Goal: Use online tool/utility

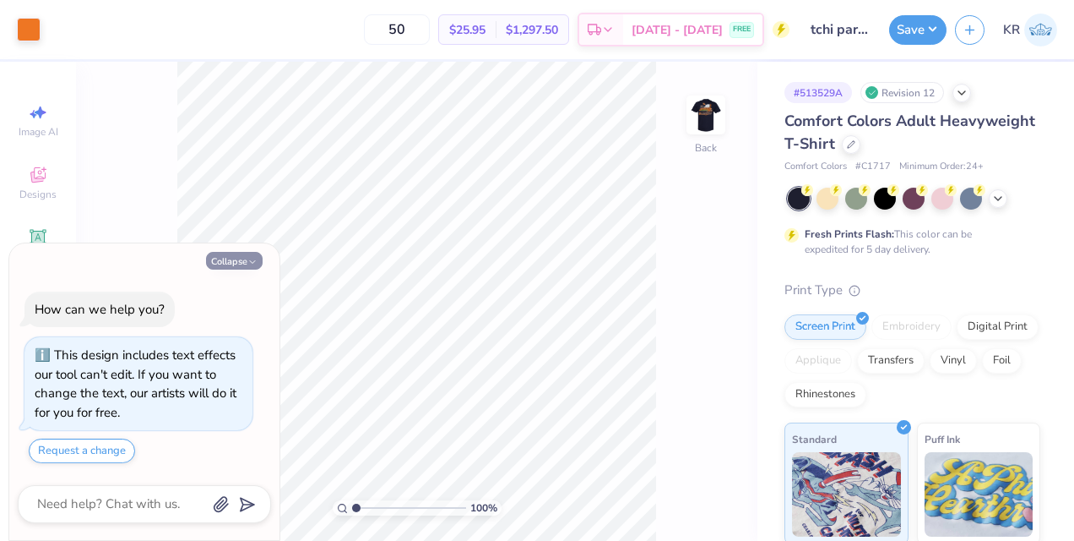
click at [240, 260] on button "Collapse" at bounding box center [234, 261] width 57 height 18
type textarea "x"
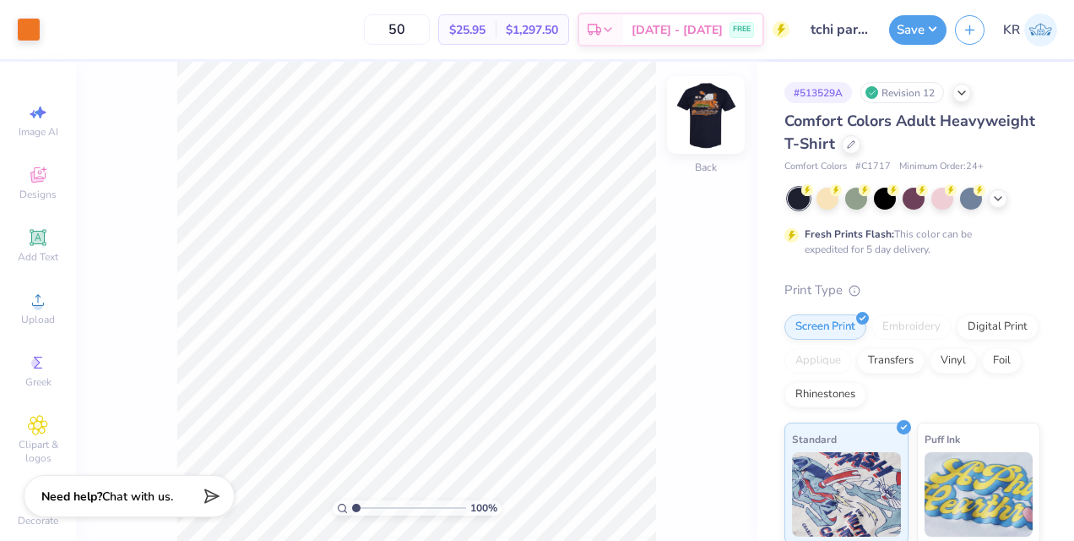
click at [705, 137] on img at bounding box center [706, 115] width 68 height 68
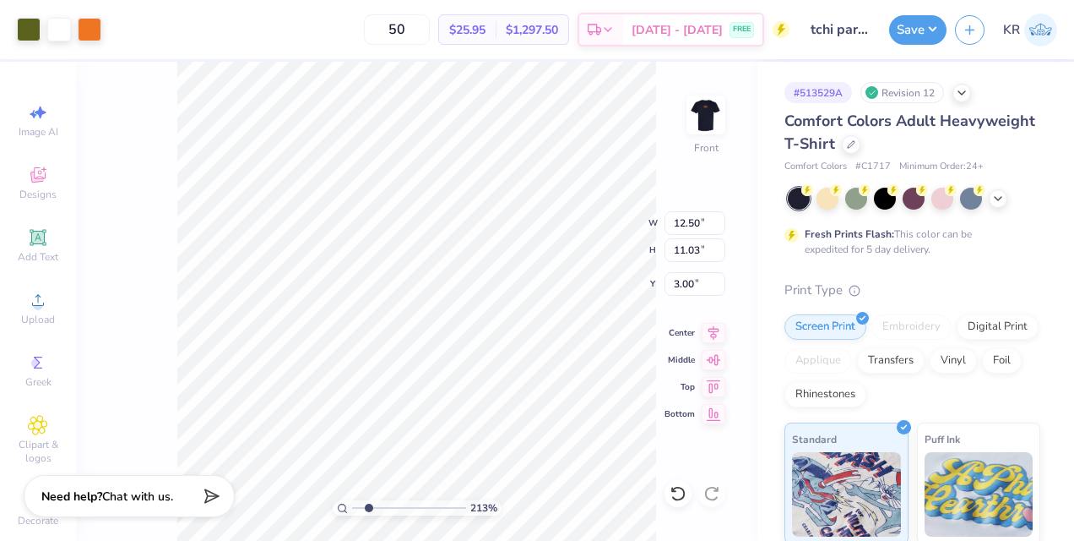
type input "2.12760174448841"
type input "2.72"
click at [671, 498] on icon at bounding box center [678, 493] width 17 height 17
type input "2.12760174448841"
type input "3.97"
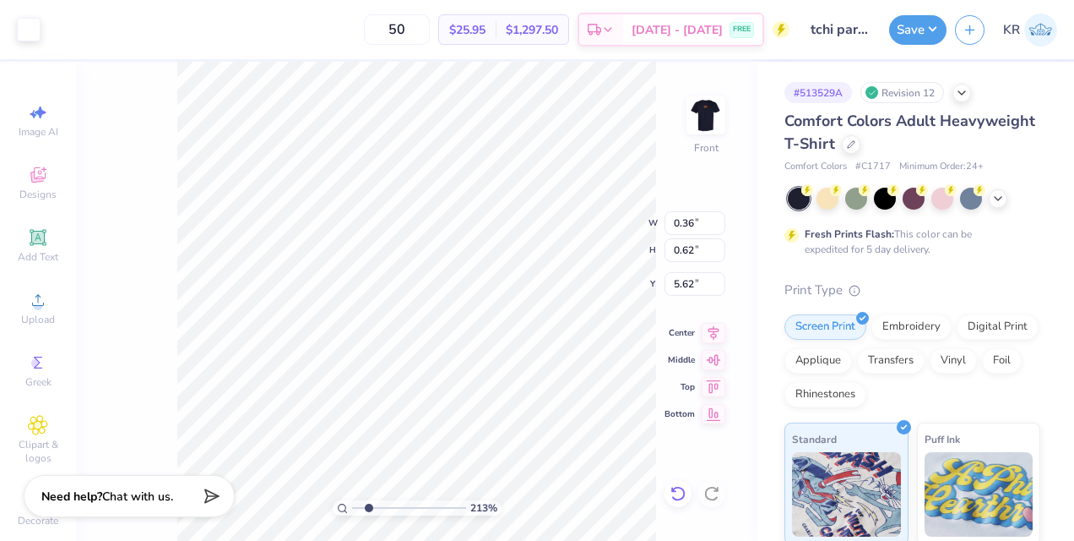
type input "2.12760174448841"
type input "5.62"
click at [676, 497] on icon at bounding box center [678, 493] width 17 height 17
type input "2.12760174448841"
type input "5.59"
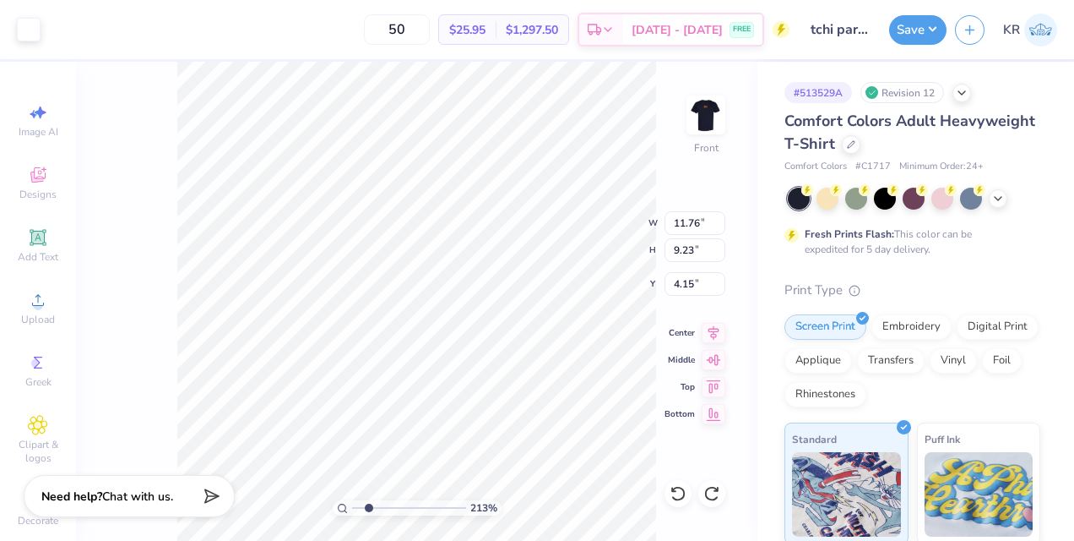
type input "2.12760174448841"
type input "5.06"
click at [678, 493] on icon at bounding box center [678, 493] width 17 height 17
type input "2.12760174448841"
type input "4.15"
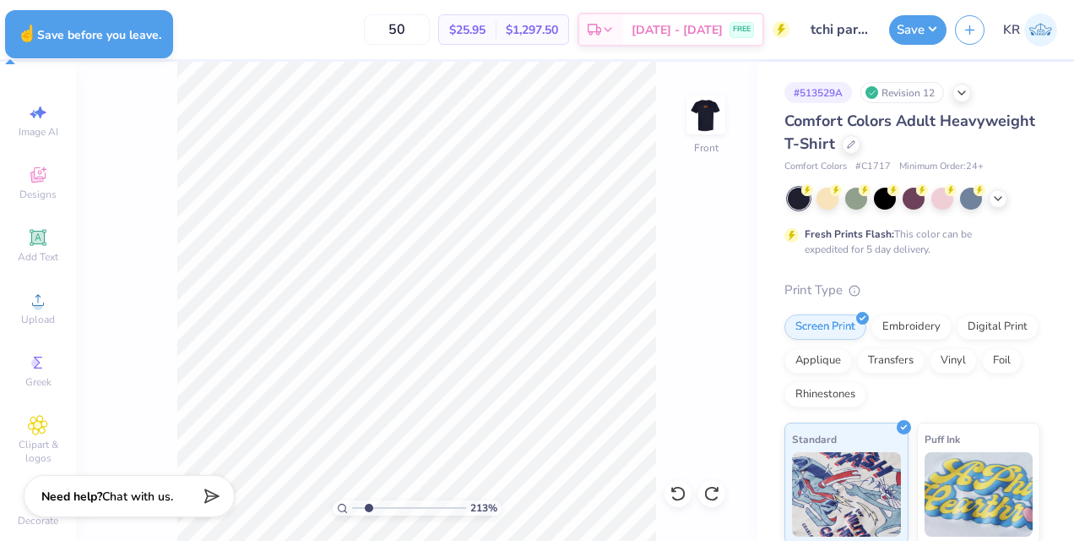
type input "2.12760174448841"
